Goal: Task Accomplishment & Management: Manage account settings

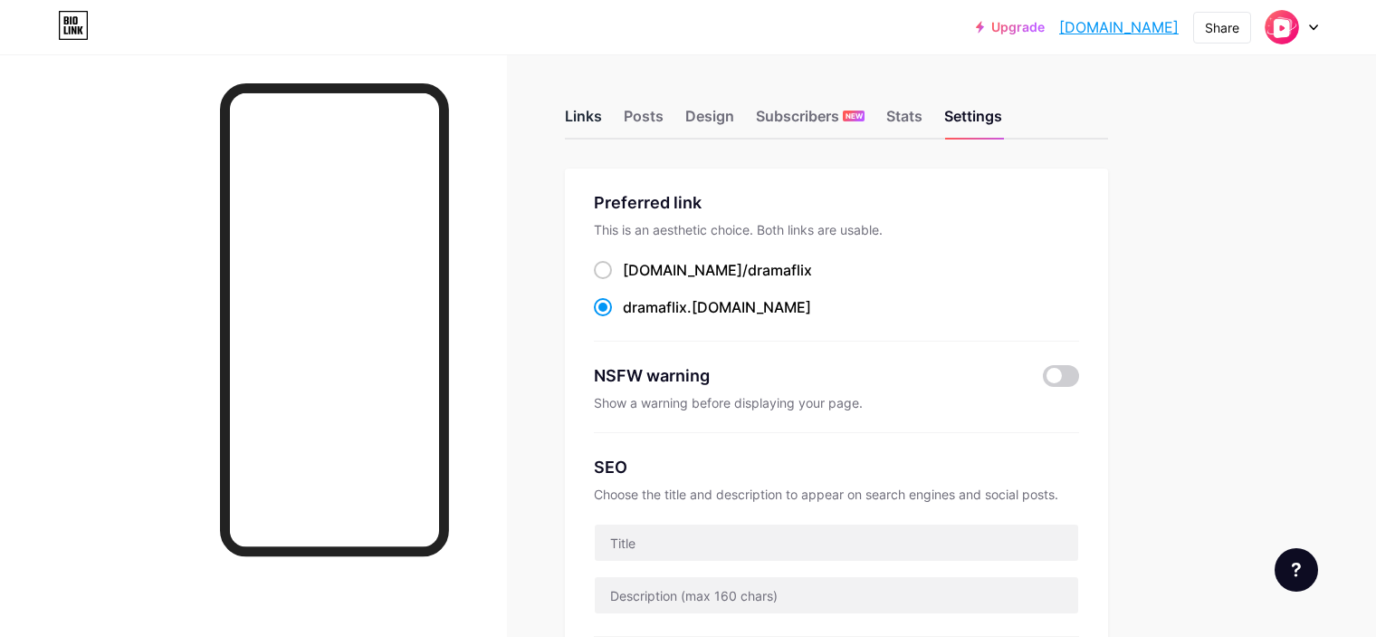
click at [602, 120] on div "Links" at bounding box center [583, 121] width 37 height 33
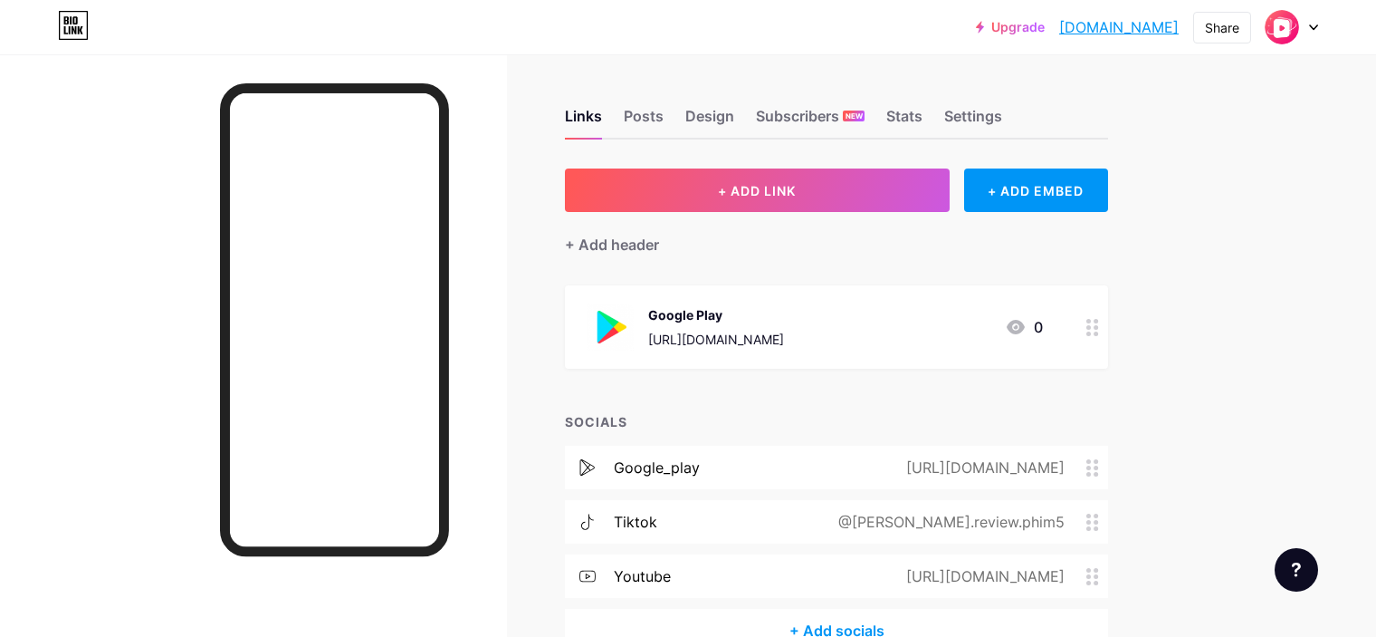
click at [1025, 325] on icon at bounding box center [1016, 327] width 18 height 14
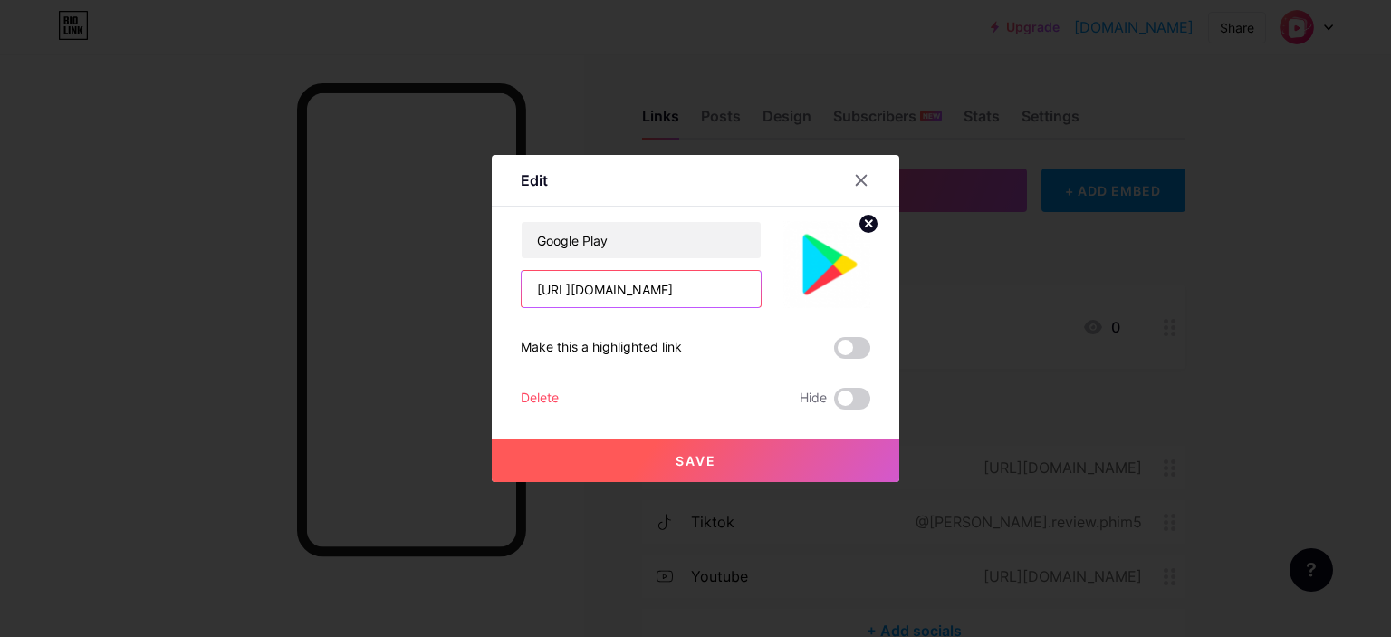
click at [721, 298] on input "[URL][DOMAIN_NAME]" at bounding box center [641, 289] width 239 height 36
paste input "dramaflixmoviediscovery.onelink.me/Kq6C/oh0a5yxx"
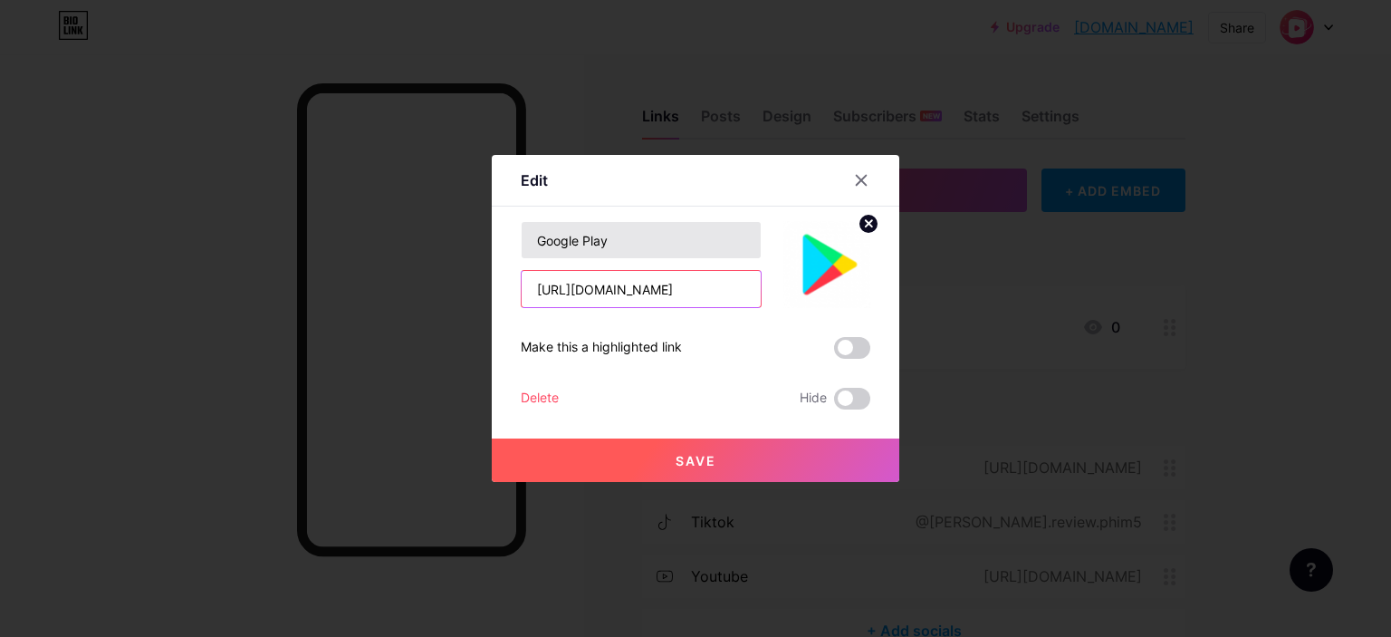
type input "[URL][DOMAIN_NAME]"
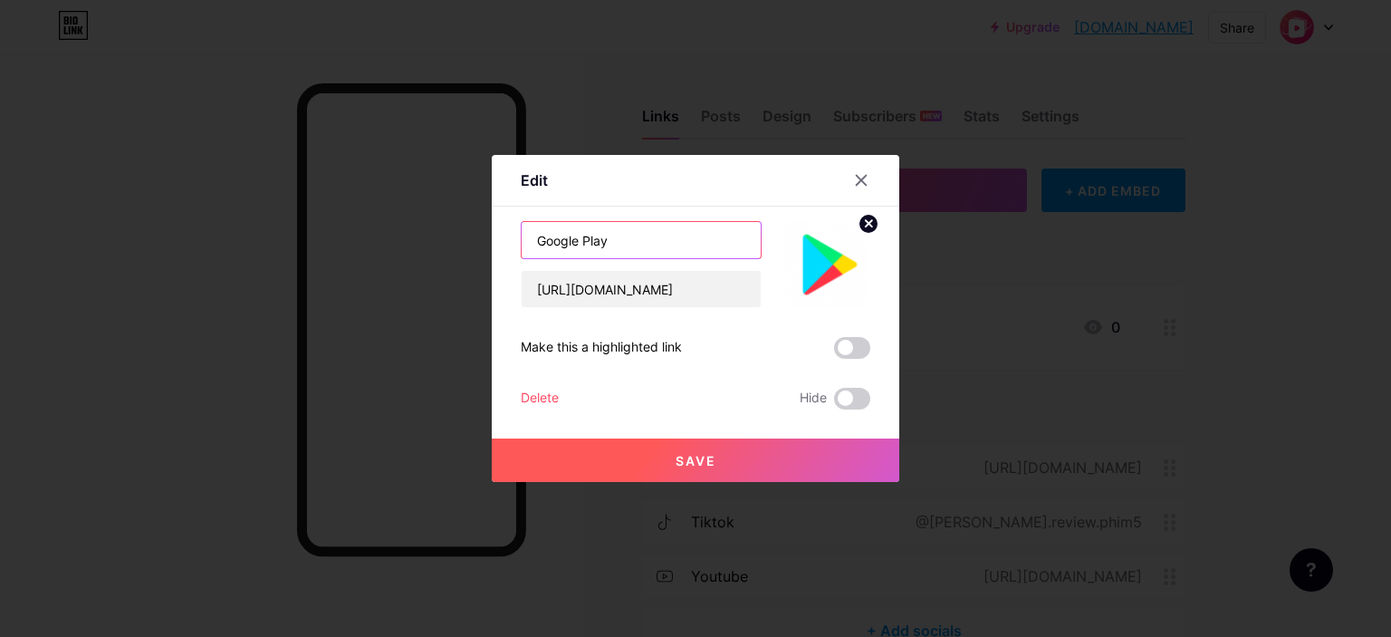
click at [631, 239] on input "Google Play" at bounding box center [641, 240] width 239 height 36
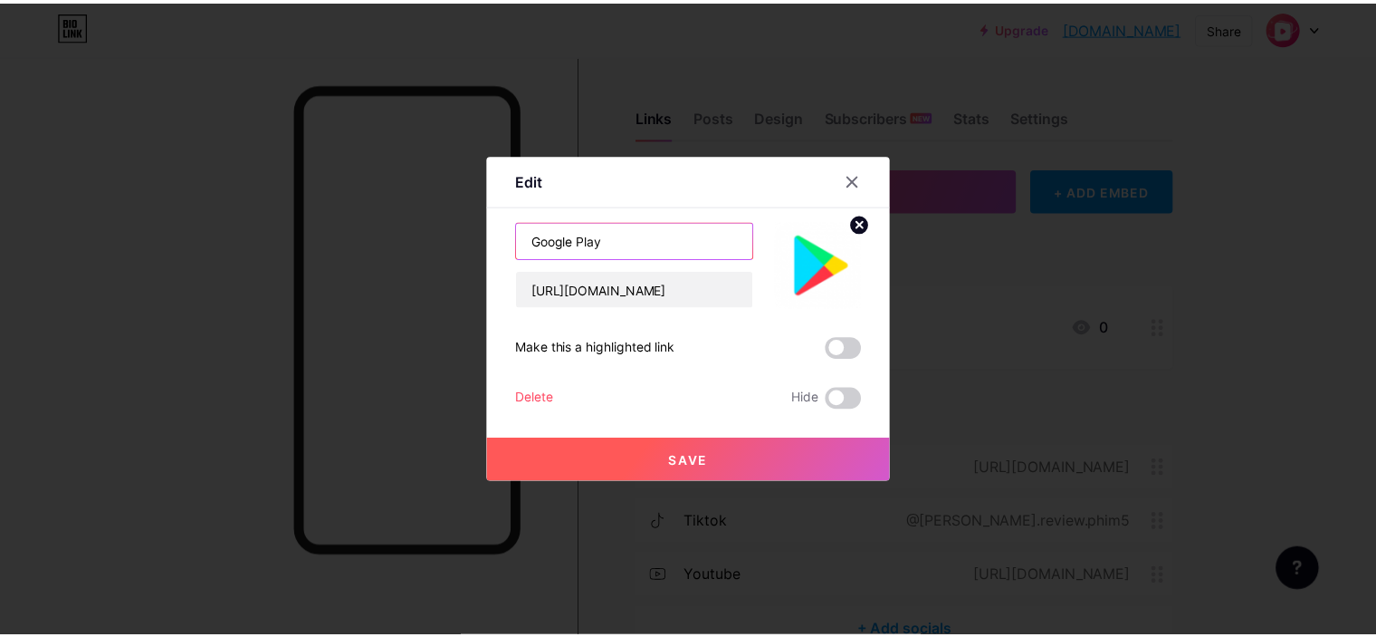
scroll to position [0, 0]
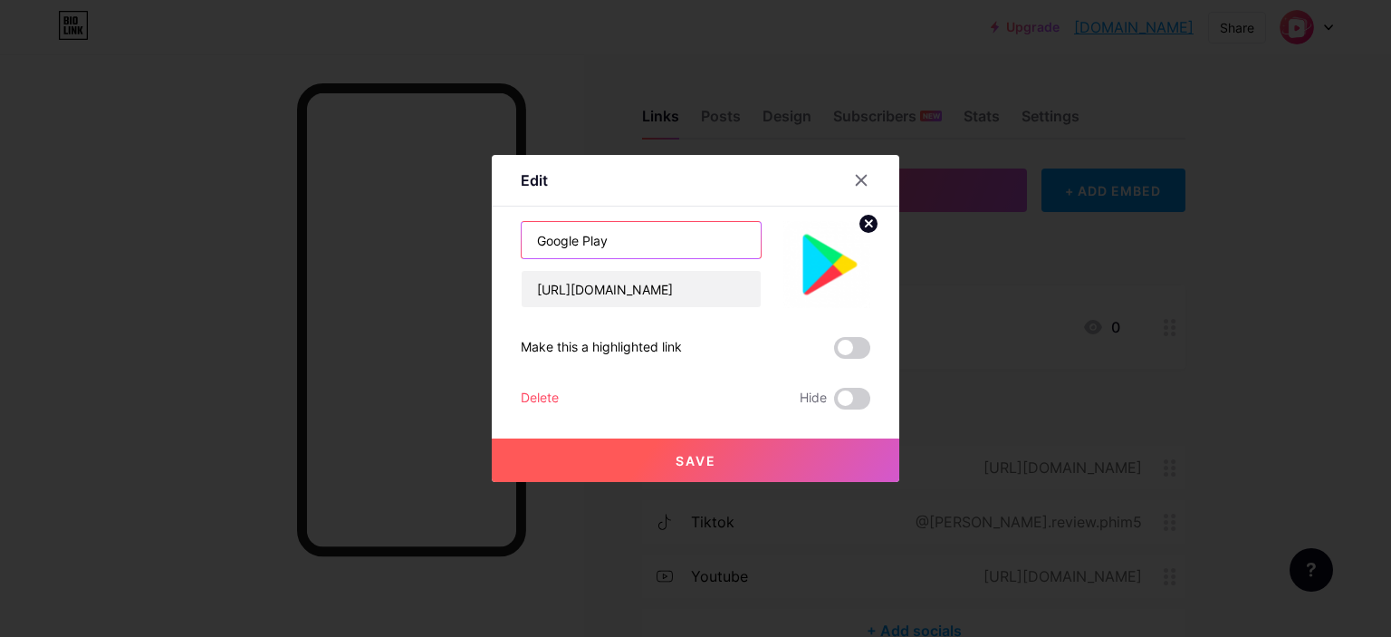
drag, startPoint x: 652, startPoint y: 243, endPoint x: 464, endPoint y: 237, distance: 187.5
click at [464, 237] on div "Edit Content YouTube Play YouTube video without leaving your page. ADD Vimeo Pl…" at bounding box center [695, 318] width 1391 height 637
type input "App Store"
click at [864, 224] on circle at bounding box center [868, 224] width 20 height 20
click at [819, 256] on rect at bounding box center [823, 251] width 29 height 29
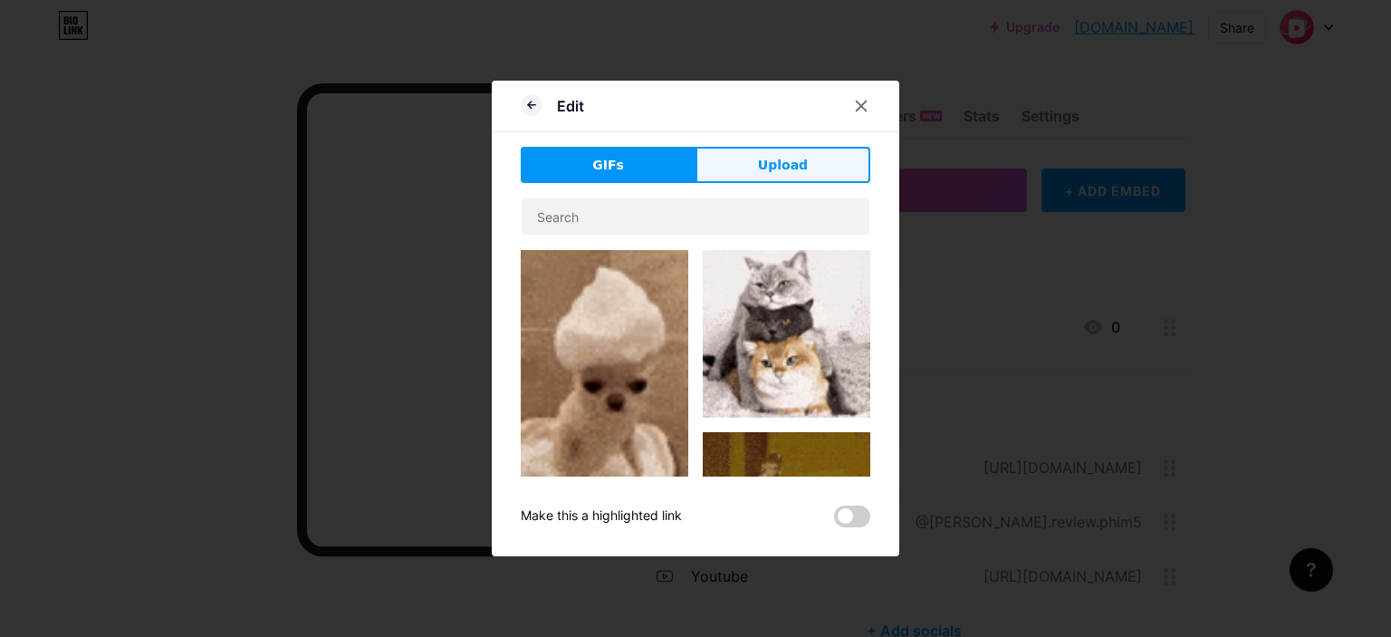
click at [758, 166] on span "Upload" at bounding box center [783, 165] width 50 height 19
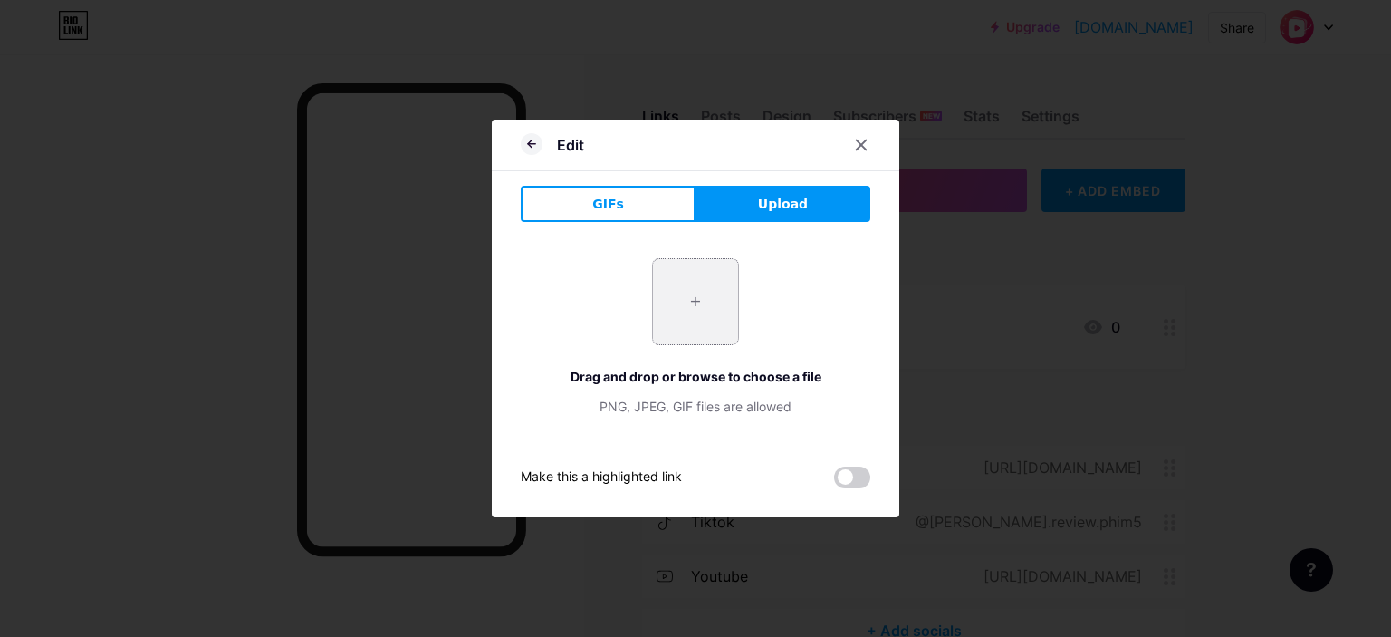
click at [691, 304] on input "file" at bounding box center [695, 301] width 85 height 85
click at [771, 208] on span "Upload" at bounding box center [783, 204] width 50 height 19
click at [797, 201] on span "Upload" at bounding box center [783, 204] width 50 height 19
click at [699, 293] on input "file" at bounding box center [695, 301] width 85 height 85
type input "C:\fakepath\app-store.png"
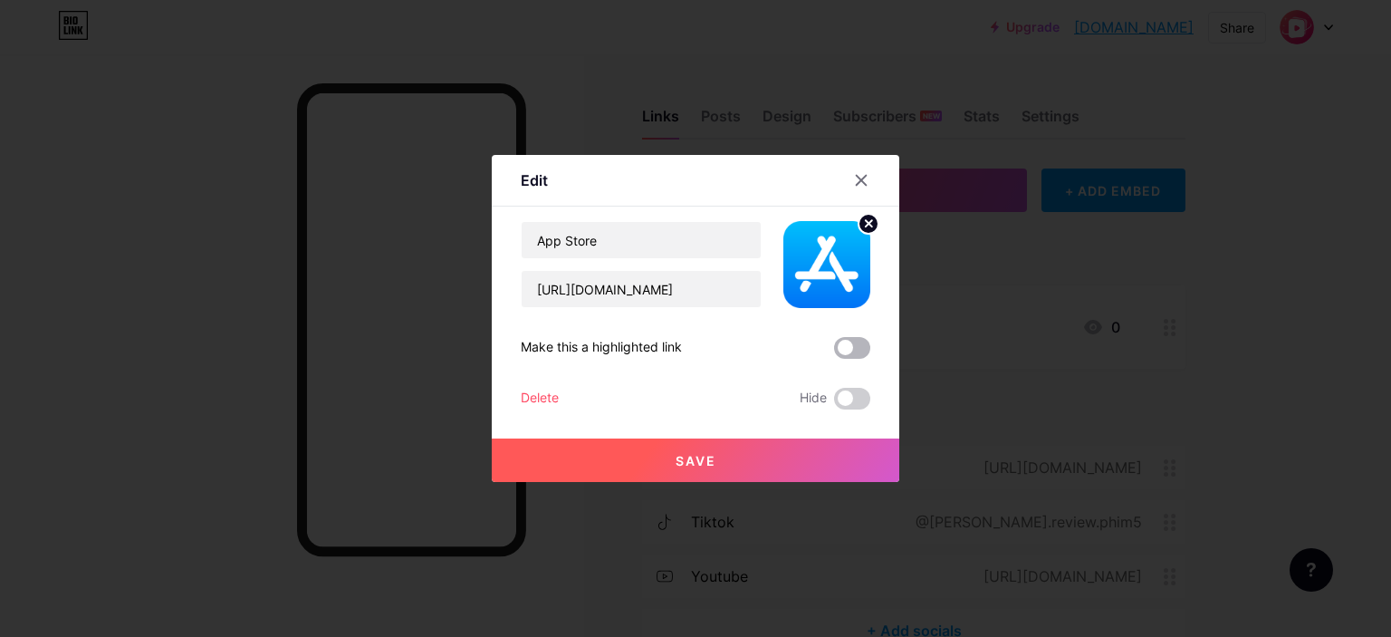
click at [847, 346] on span at bounding box center [852, 348] width 36 height 22
click at [834, 352] on input "checkbox" at bounding box center [834, 352] width 0 height 0
click at [681, 462] on span "Save" at bounding box center [695, 460] width 41 height 15
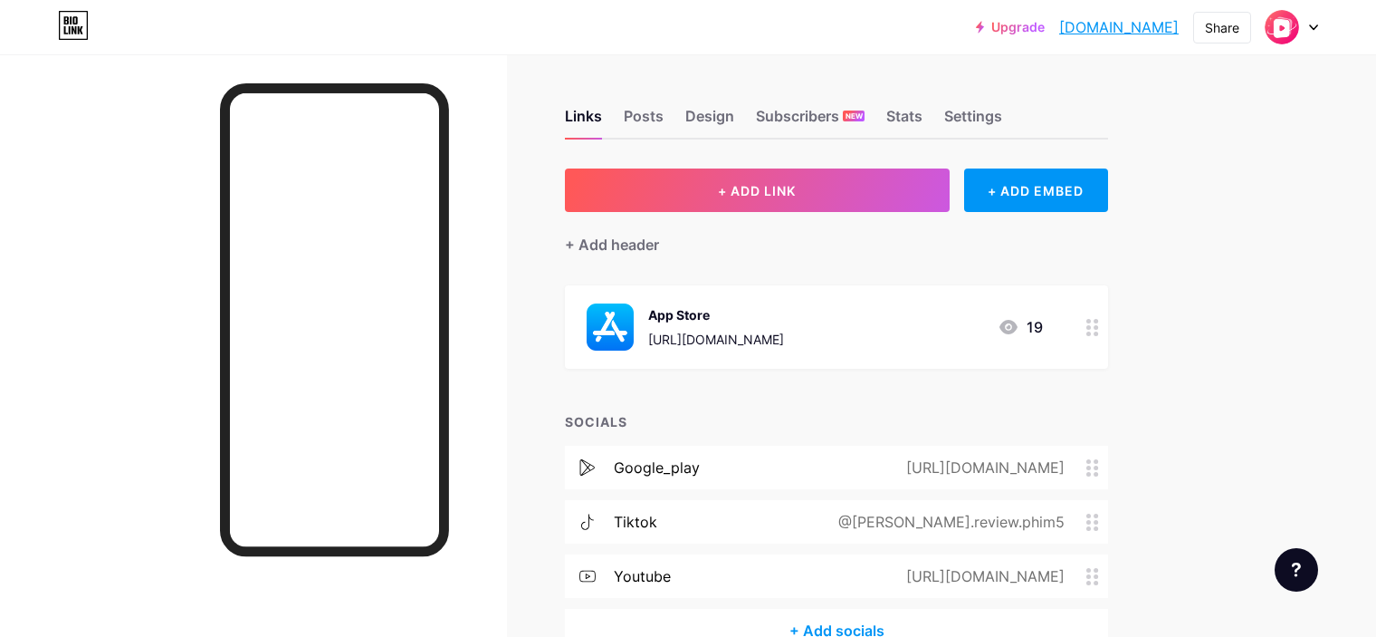
click at [1163, 28] on link "[DOMAIN_NAME]" at bounding box center [1119, 27] width 120 height 22
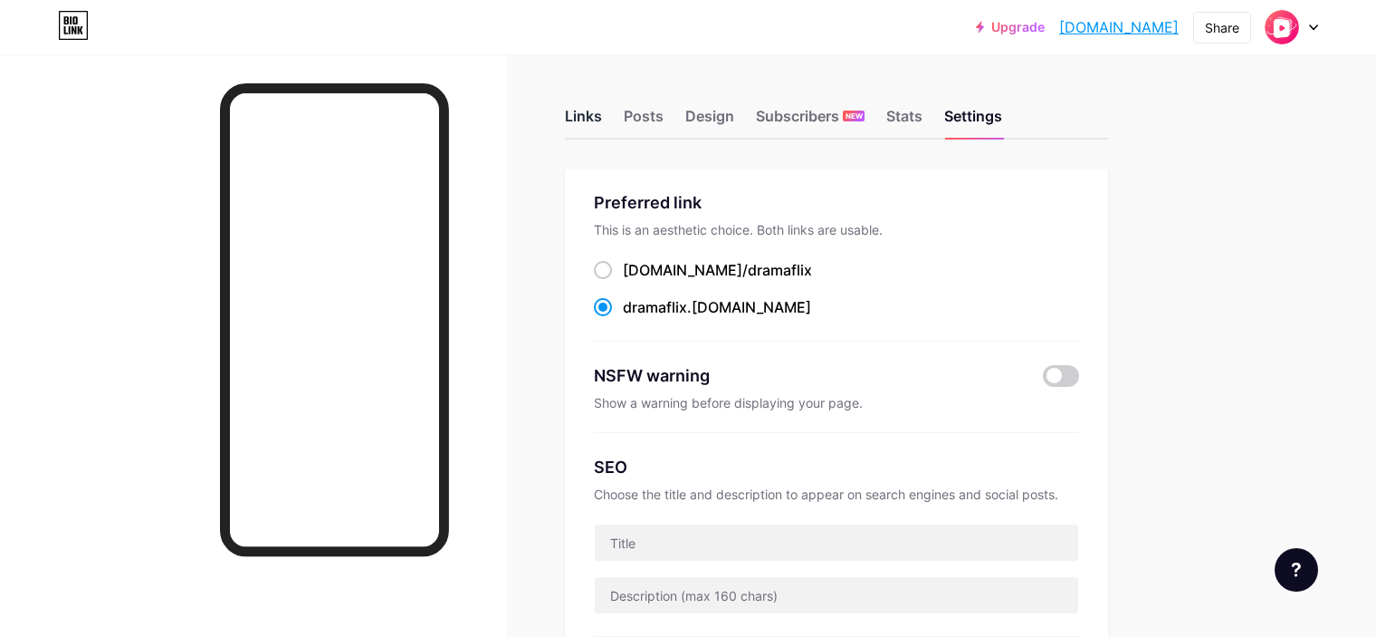
click at [602, 120] on div "Links" at bounding box center [583, 121] width 37 height 33
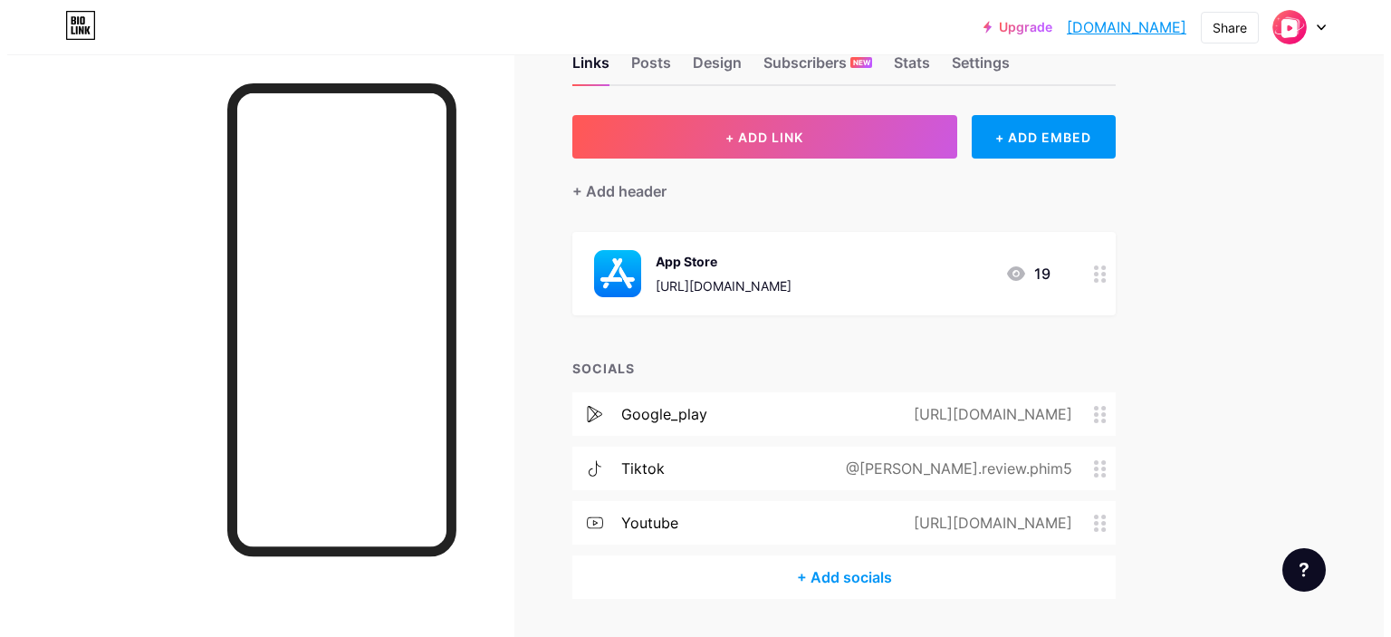
scroll to position [104, 0]
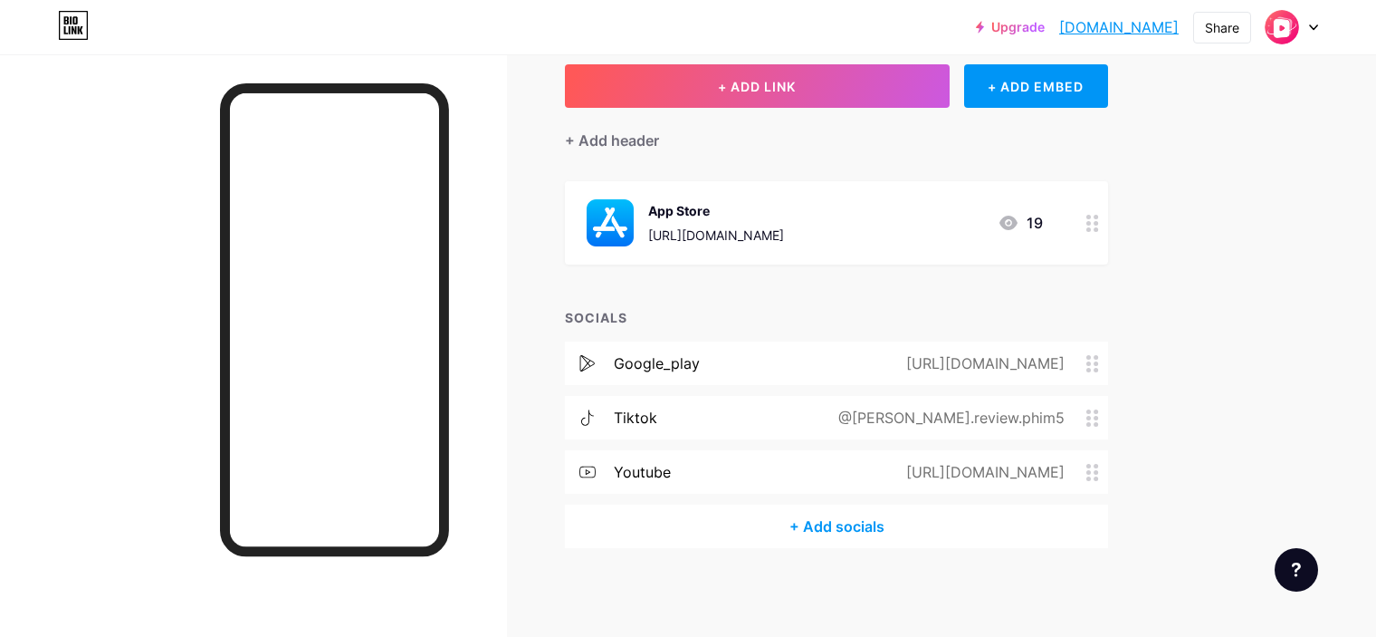
click at [1091, 221] on circle at bounding box center [1089, 223] width 5 height 5
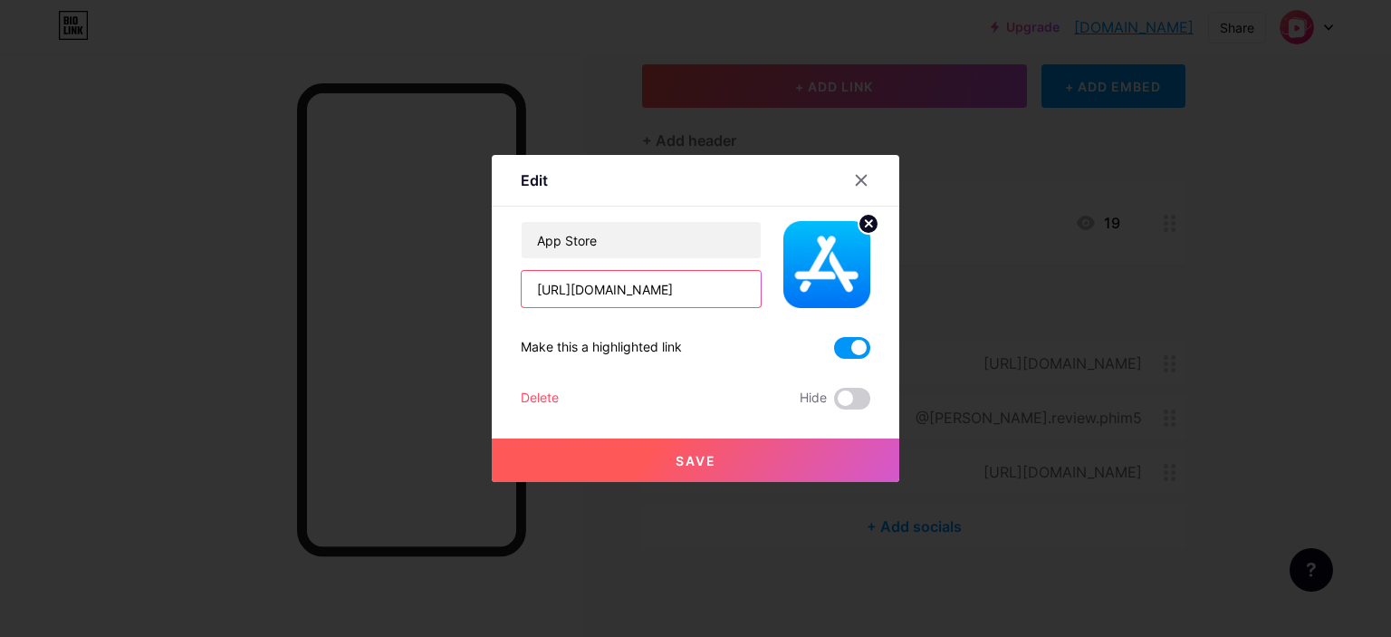
click at [692, 287] on input "[URL][DOMAIN_NAME]" at bounding box center [641, 289] width 239 height 36
paste input "[DOMAIN_NAME][URL]"
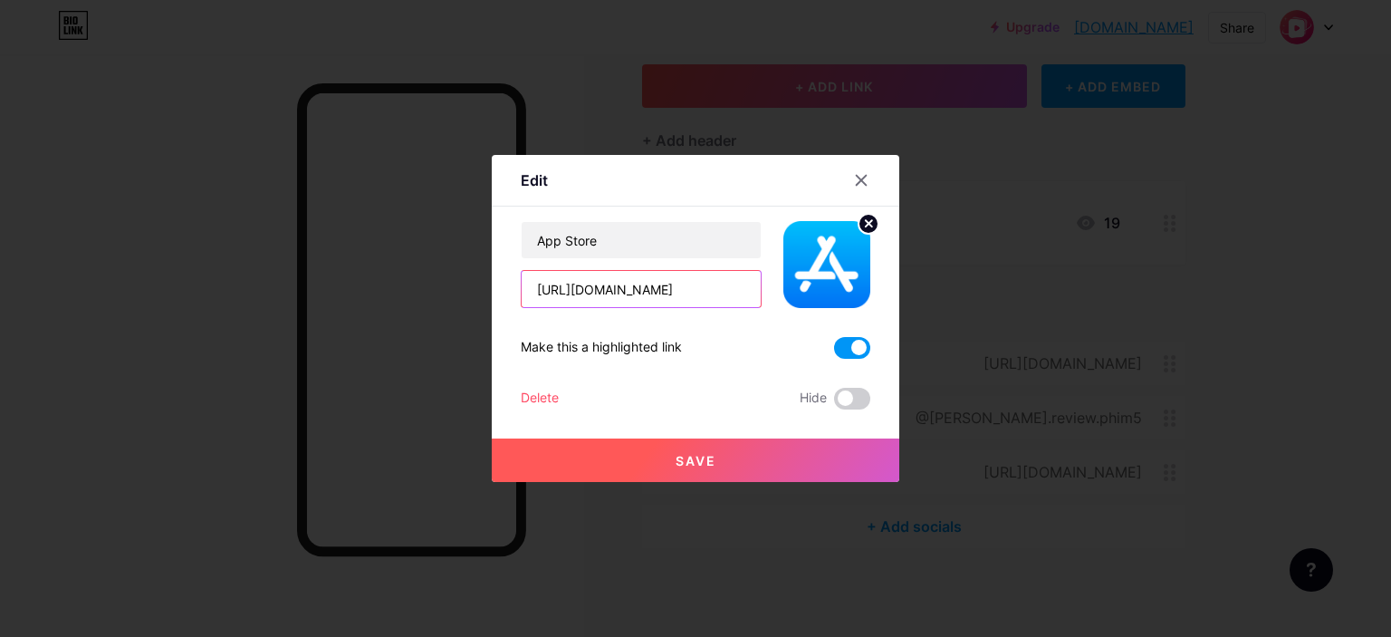
type input "[URL][DOMAIN_NAME]"
click at [712, 459] on button "Save" at bounding box center [695, 459] width 407 height 43
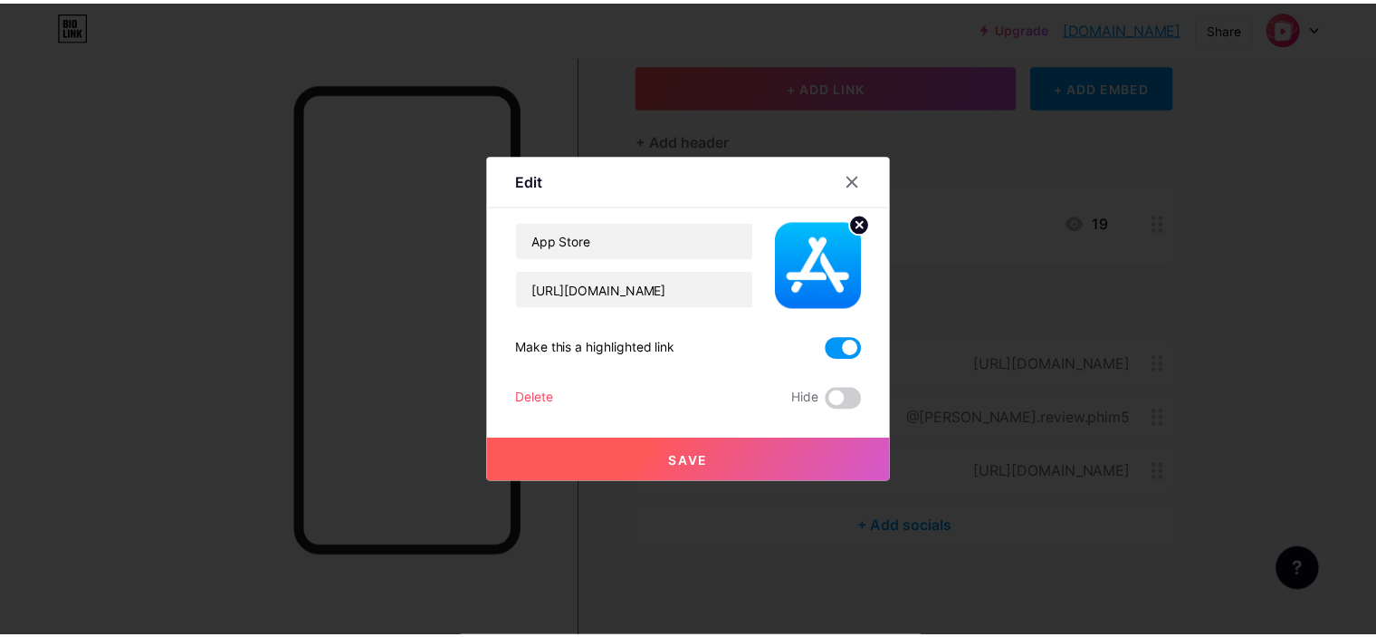
scroll to position [0, 0]
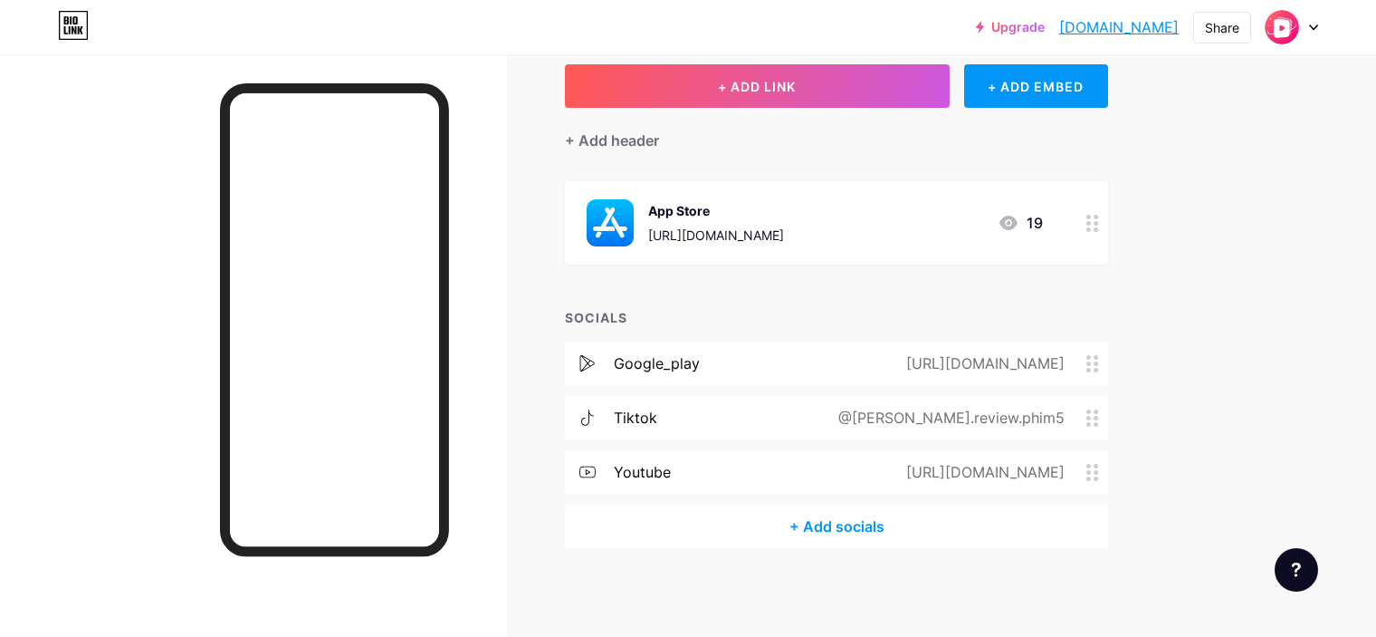
click at [877, 355] on div "[URL][DOMAIN_NAME]" at bounding box center [981, 363] width 209 height 22
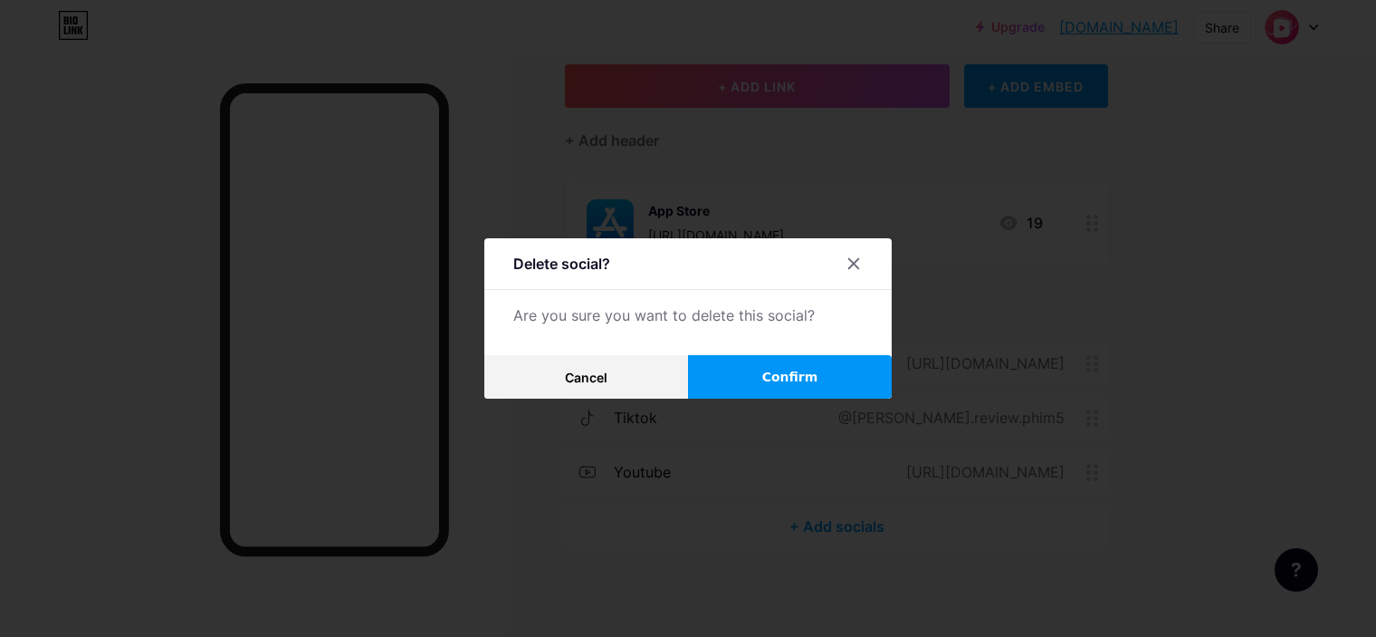
click at [851, 355] on button "Confirm" at bounding box center [790, 376] width 204 height 43
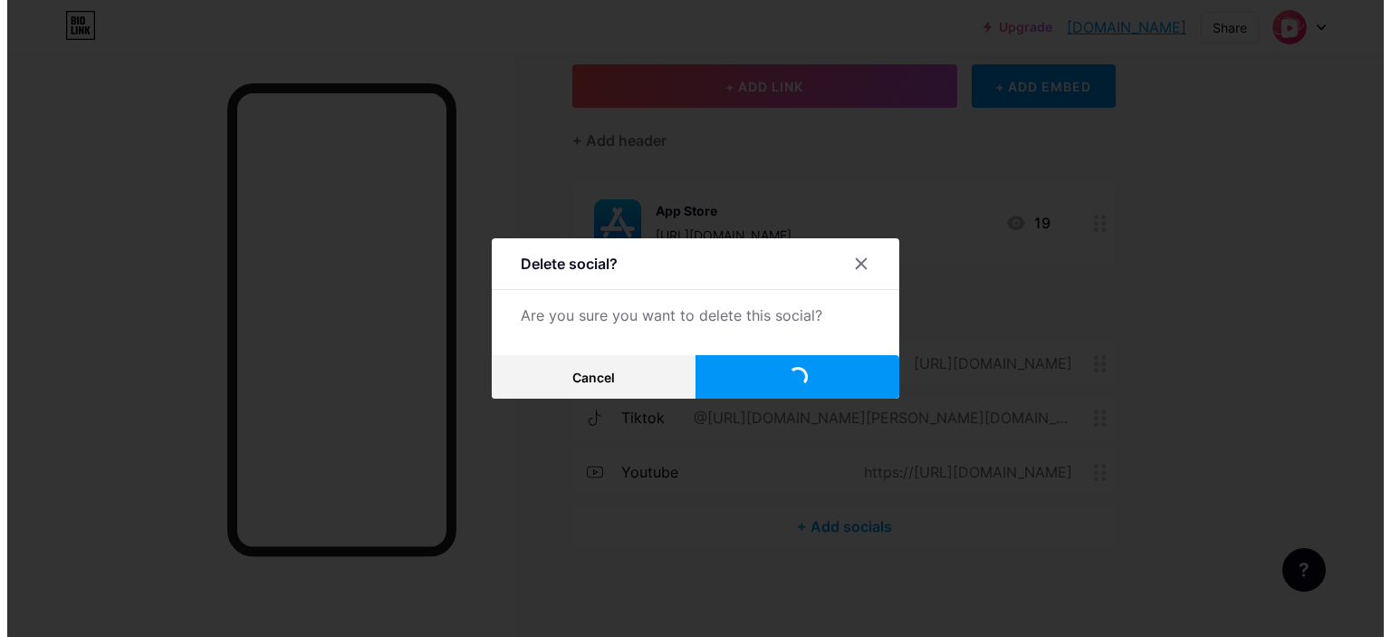
scroll to position [50, 0]
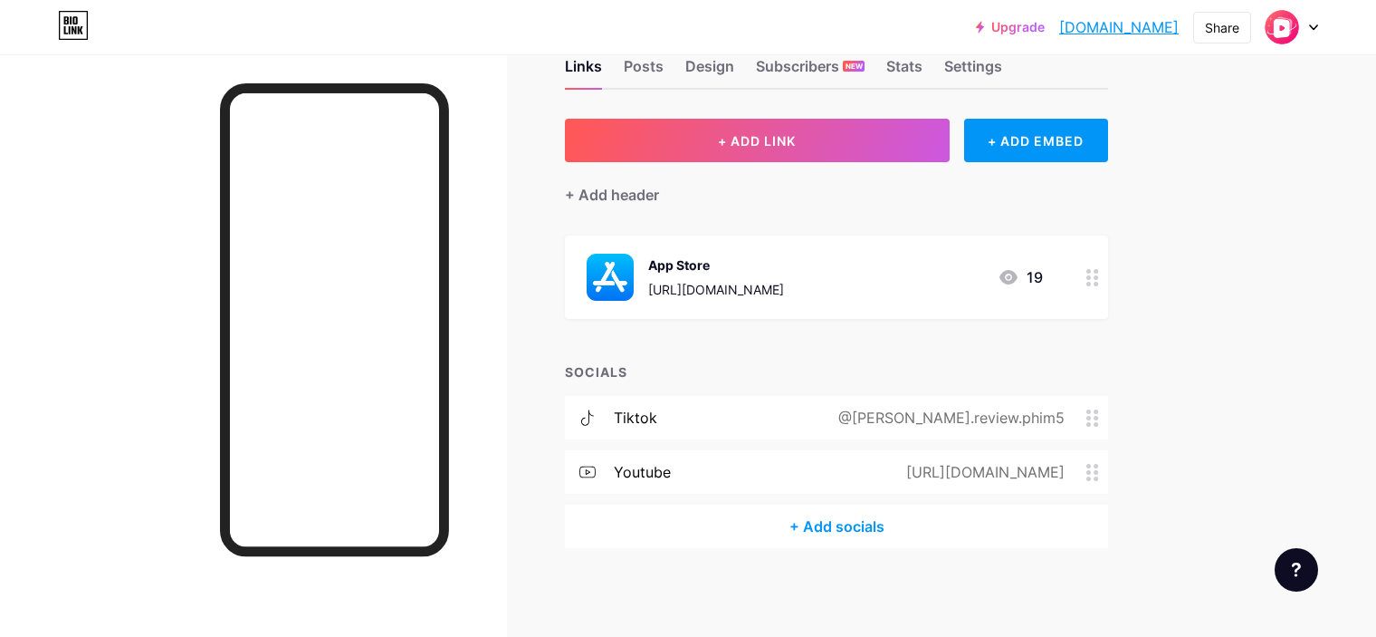
click at [914, 524] on div "+ Add socials" at bounding box center [836, 525] width 543 height 43
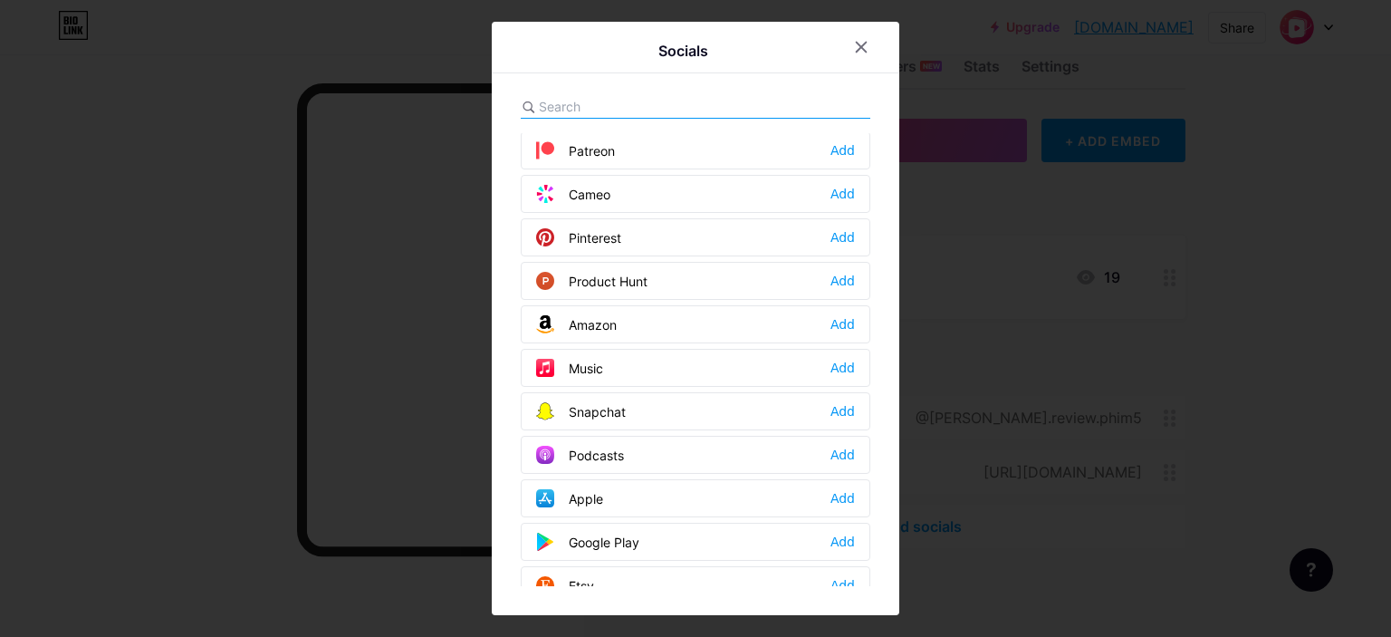
scroll to position [1087, 0]
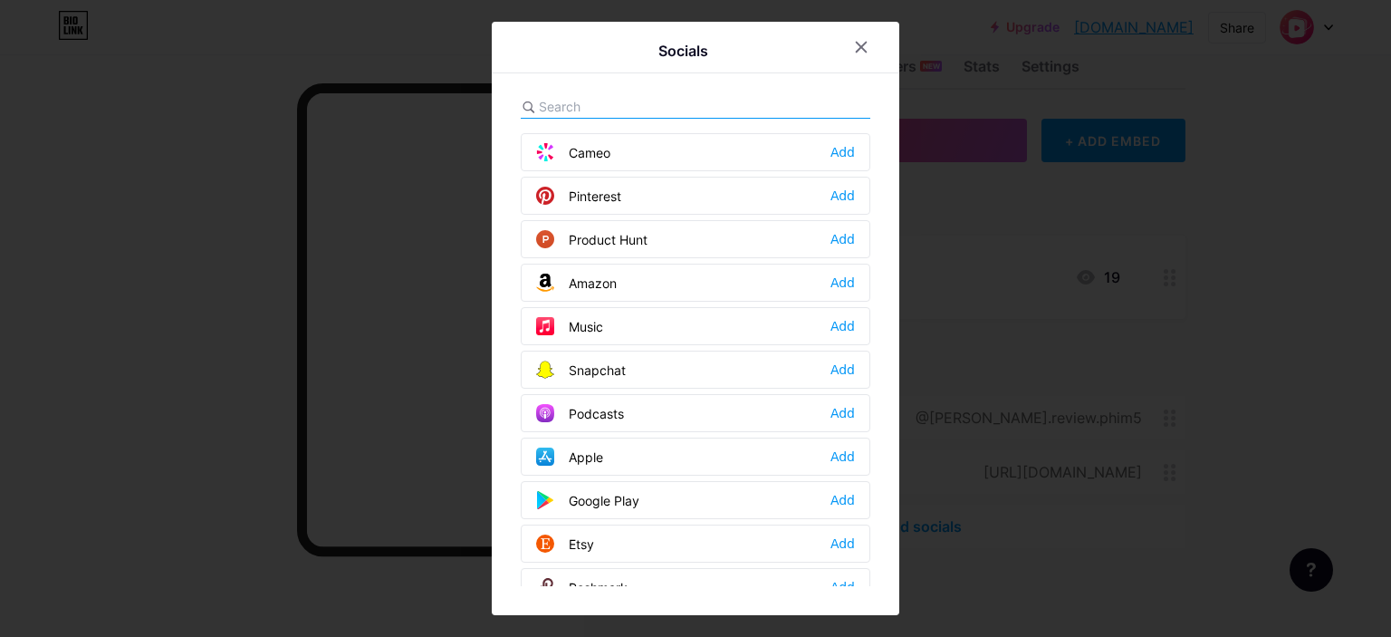
click at [545, 447] on icon at bounding box center [545, 456] width 18 height 18
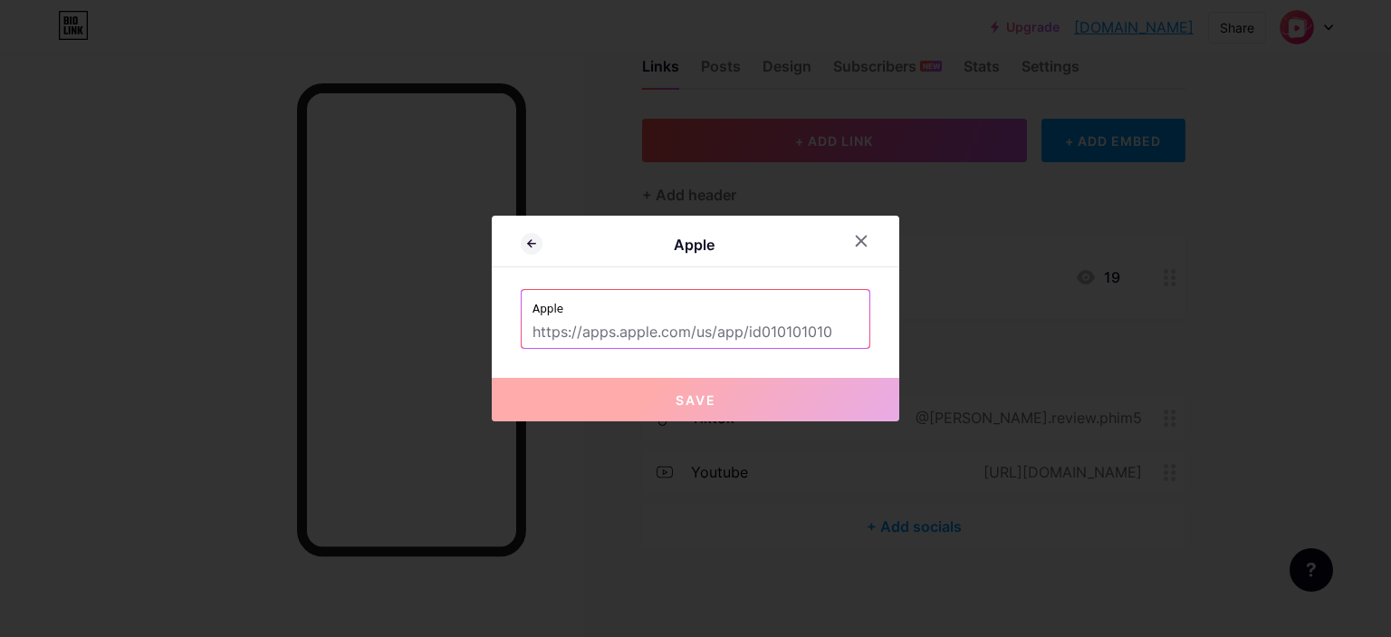
click at [781, 322] on input "text" at bounding box center [695, 332] width 326 height 31
paste input "[URL][DOMAIN_NAME]"
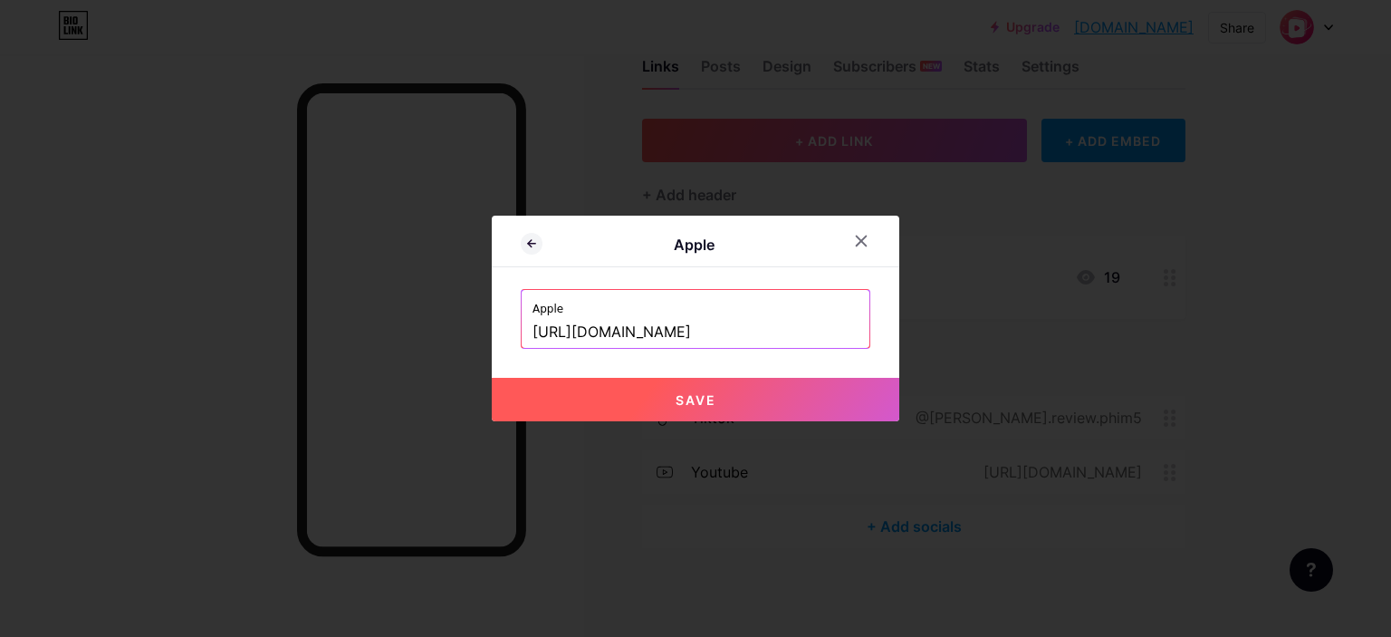
scroll to position [0, 177]
type input "[URL][DOMAIN_NAME]"
click at [720, 394] on button "Save" at bounding box center [695, 399] width 407 height 43
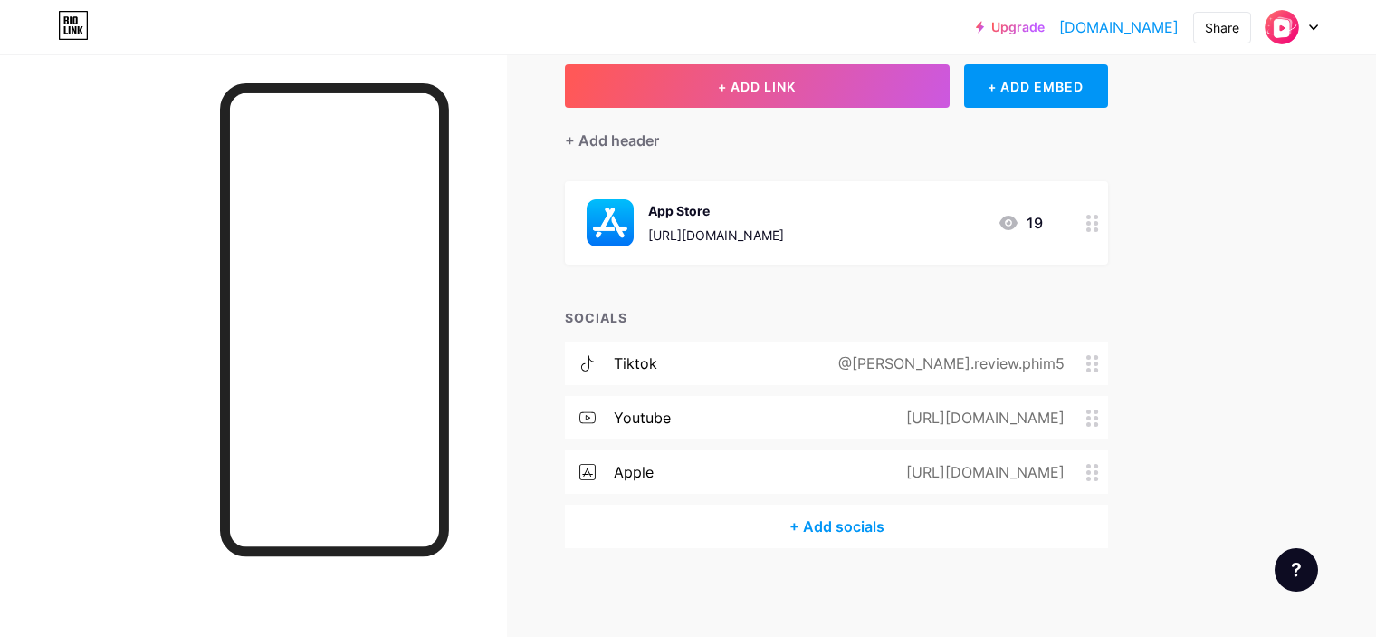
scroll to position [0, 0]
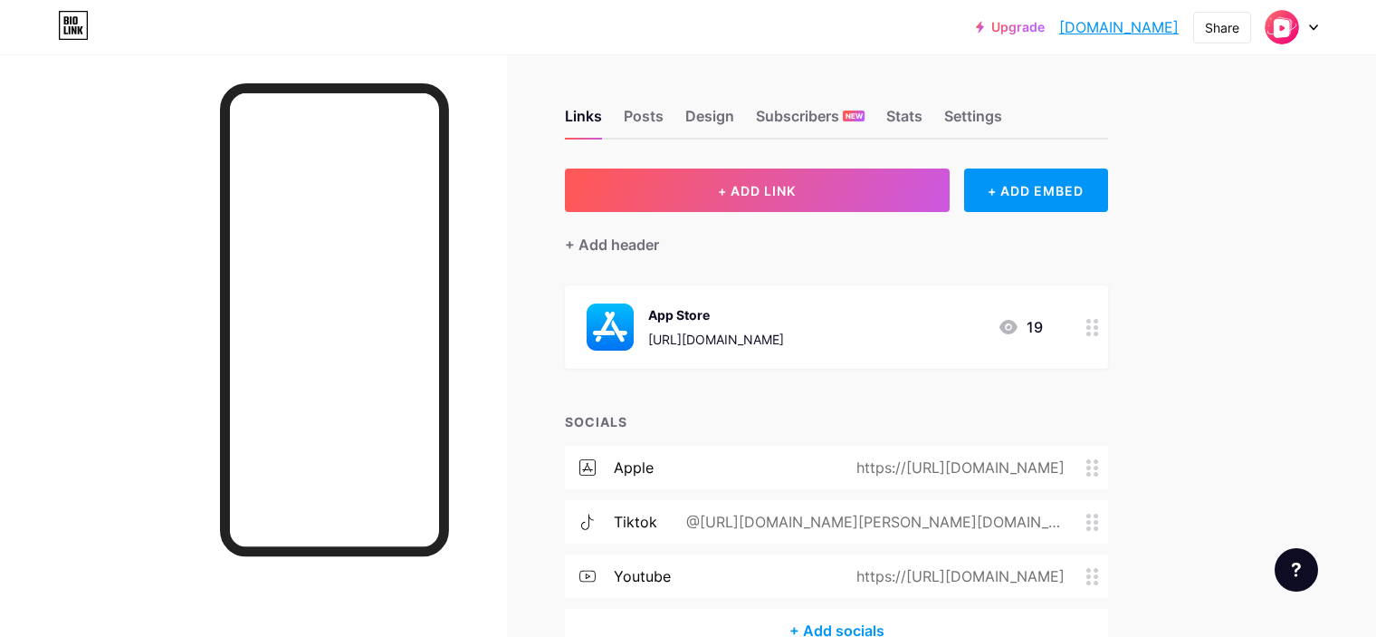
click at [1184, 355] on div "Links Posts Design Subscribers NEW Stats Settings + ADD LINK + ADD EMBED + Add …" at bounding box center [592, 398] width 1184 height 688
drag, startPoint x: 1021, startPoint y: 123, endPoint x: 1035, endPoint y: 123, distance: 13.6
click at [1023, 124] on div "Links Posts Design Subscribers NEW Stats Settings" at bounding box center [836, 107] width 543 height 63
click at [1002, 129] on div "Settings" at bounding box center [973, 121] width 58 height 33
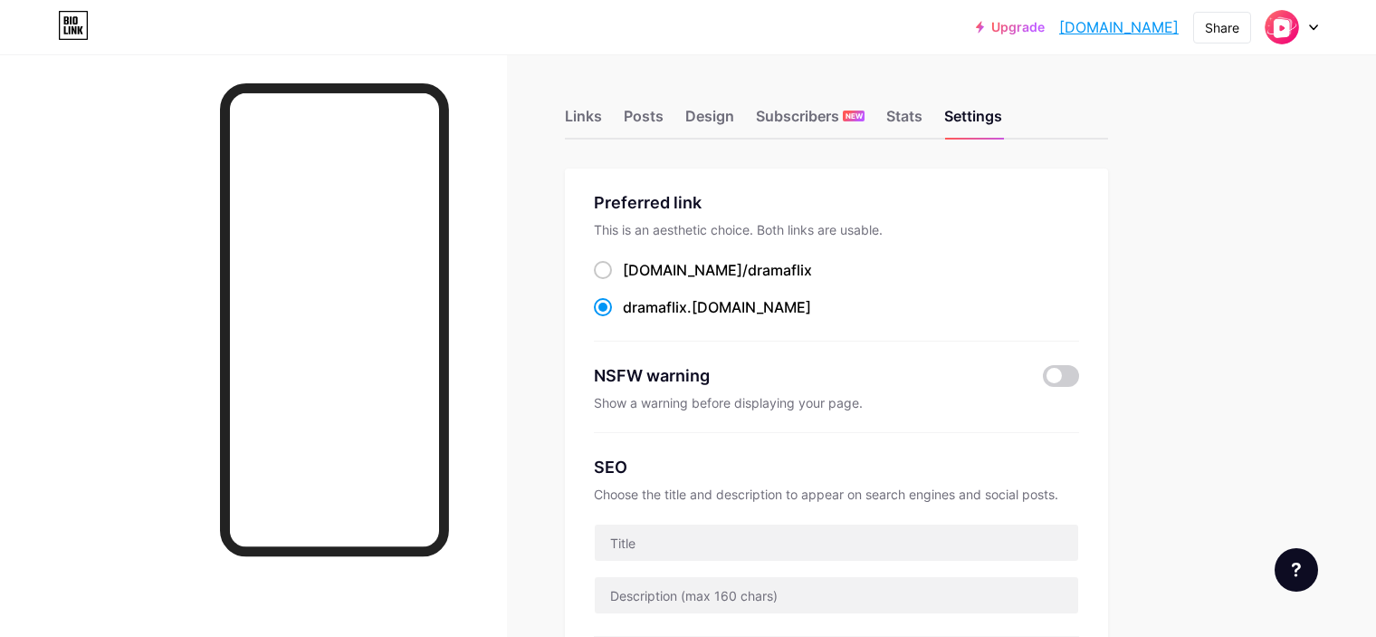
click at [602, 113] on div "Links" at bounding box center [583, 121] width 37 height 33
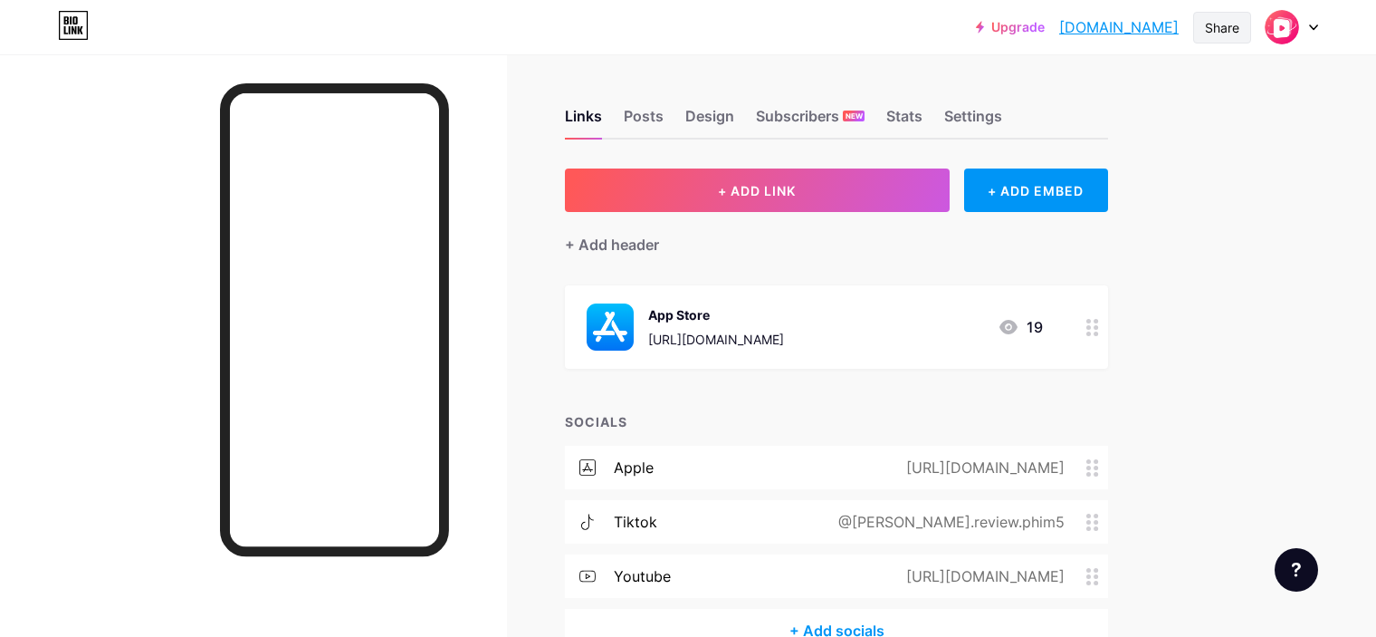
click at [1221, 24] on div "Share" at bounding box center [1222, 27] width 34 height 19
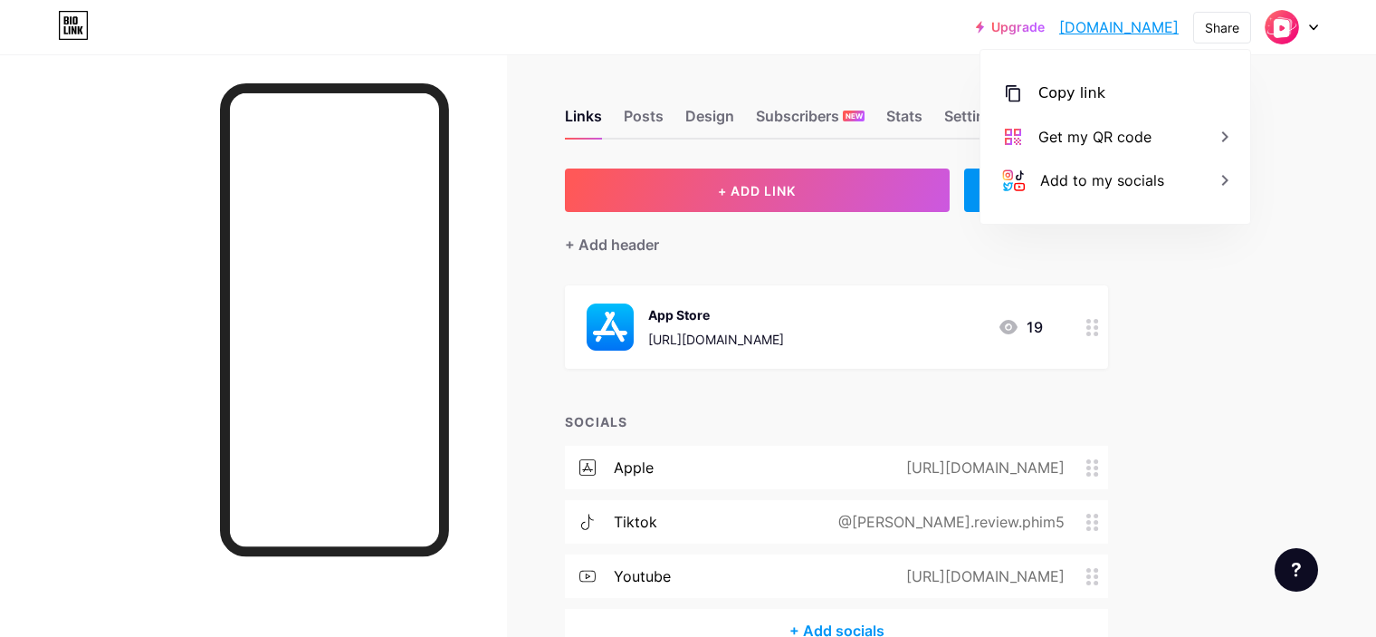
click at [1297, 96] on div "Upgrade dramaflix.bio.l... dramaflix.bio.link Share Copy link dramaflix.bio.lin…" at bounding box center [688, 371] width 1376 height 742
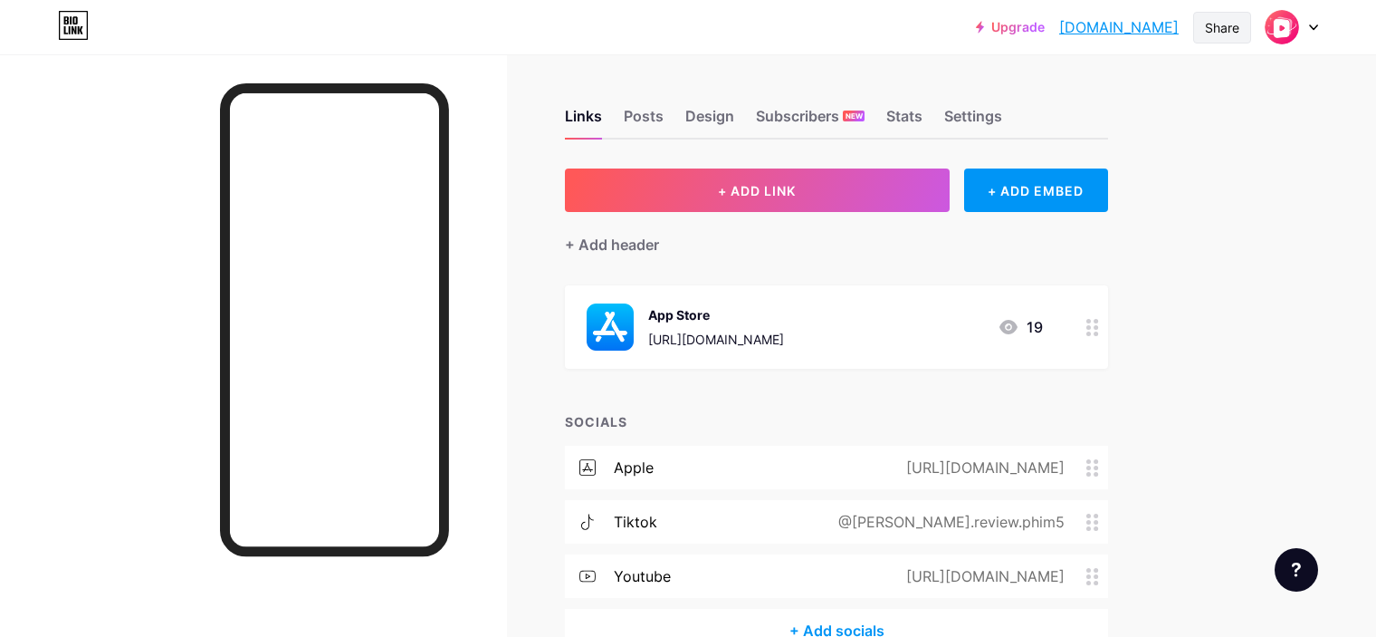
click at [1214, 30] on div "Share" at bounding box center [1222, 27] width 34 height 19
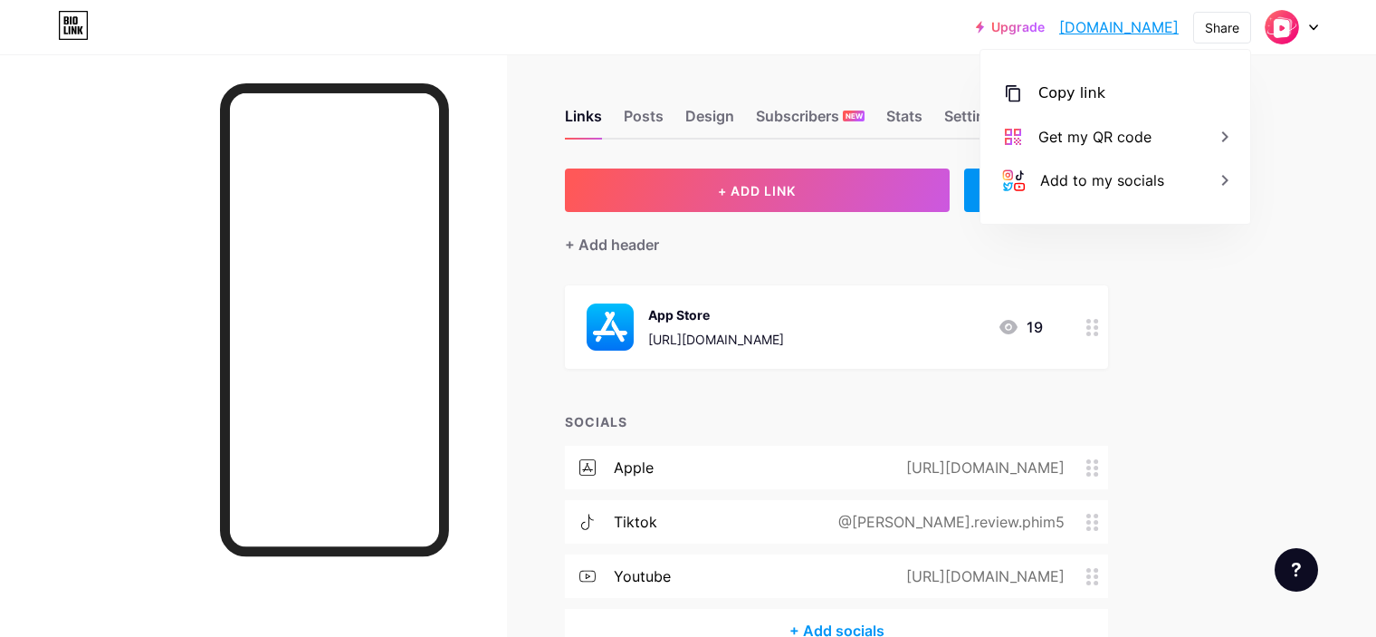
click at [1308, 136] on div "Upgrade dramaflix.bio.l... dramaflix.bio.link Share Copy link dramaflix.bio.lin…" at bounding box center [688, 371] width 1376 height 742
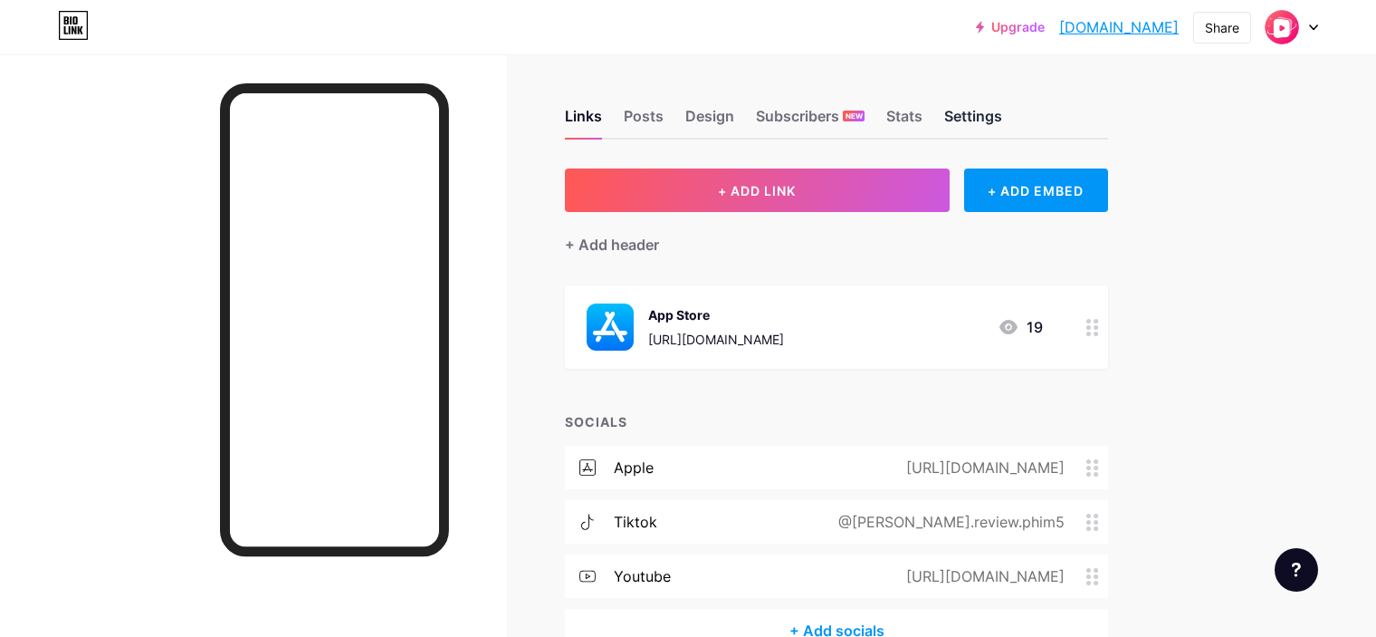
click at [1002, 110] on div "Settings" at bounding box center [973, 121] width 58 height 33
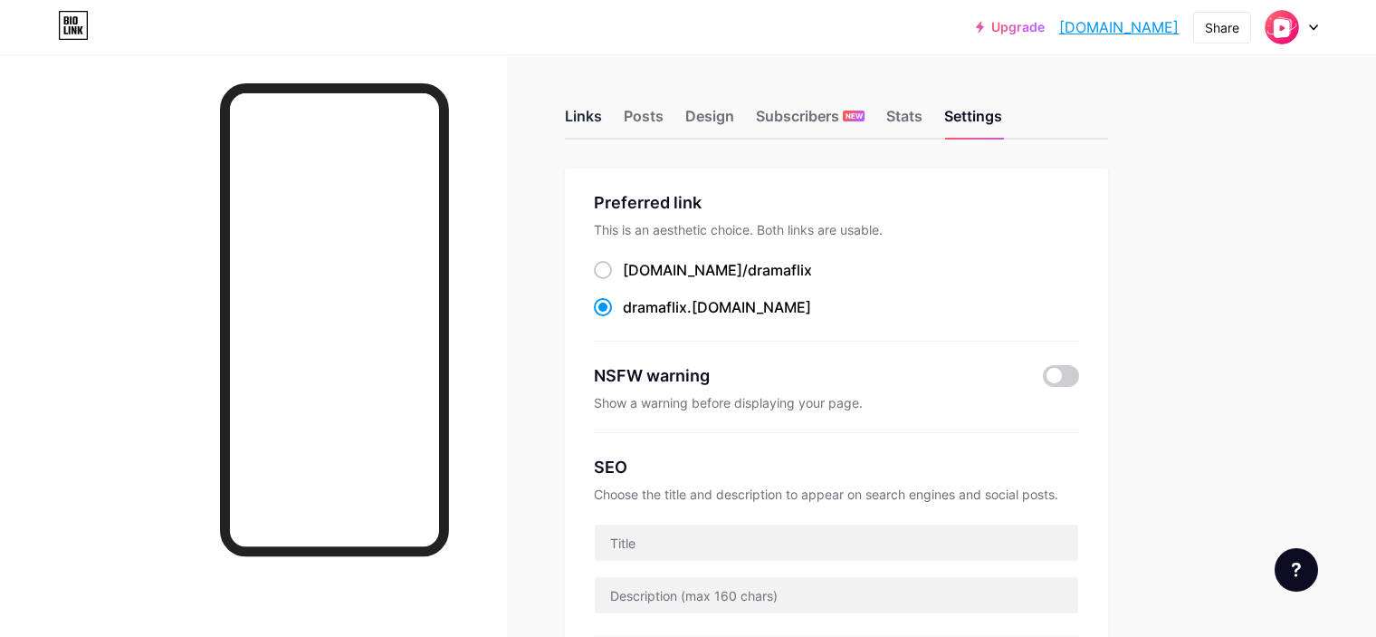
click at [602, 106] on div "Links" at bounding box center [583, 121] width 37 height 33
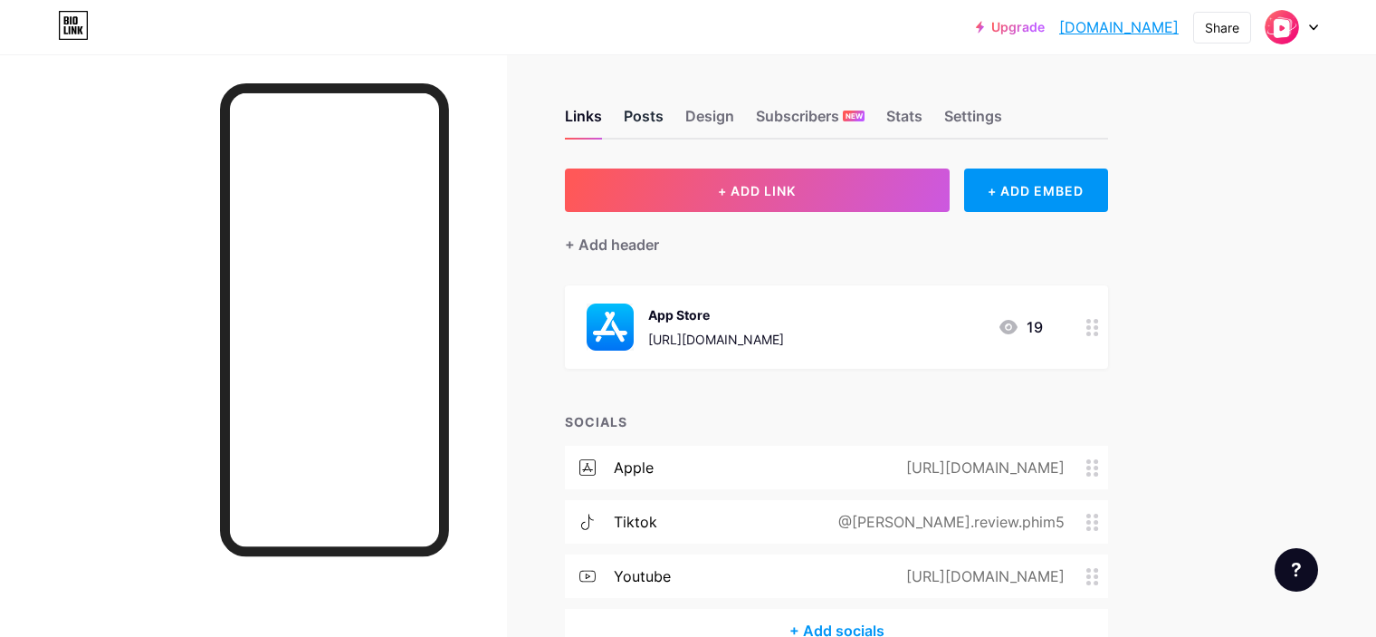
click at [664, 110] on div "Posts" at bounding box center [644, 121] width 40 height 33
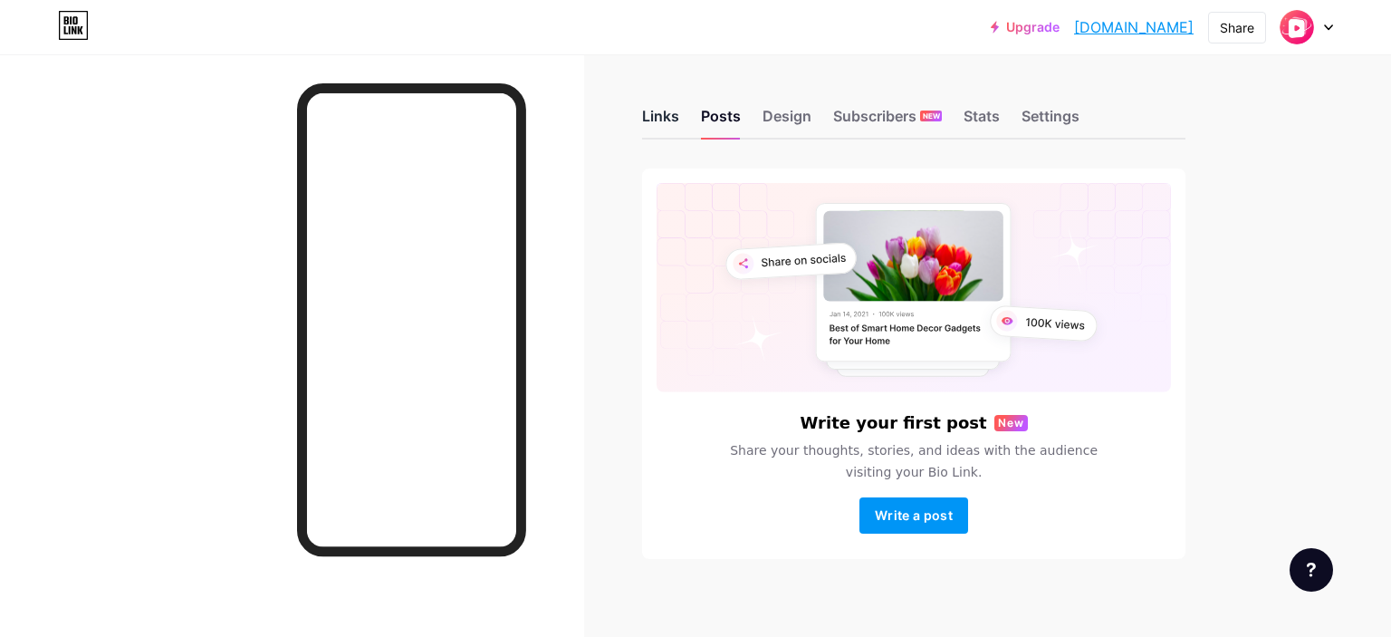
click at [663, 108] on div "Links" at bounding box center [660, 121] width 37 height 33
